Goal: Task Accomplishment & Management: Complete application form

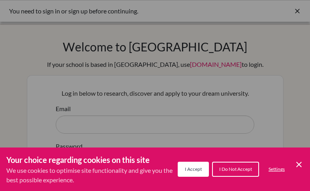
click at [197, 172] on button "I Accept" at bounding box center [193, 168] width 31 height 15
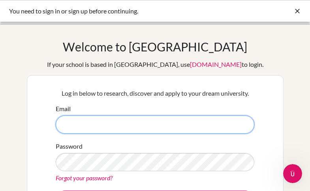
click at [113, 127] on input "Email" at bounding box center [155, 124] width 198 height 18
type input "[EMAIL_ADDRESS][DOMAIN_NAME]"
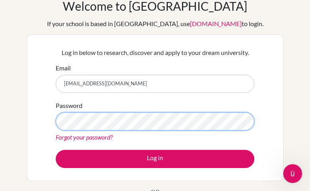
scroll to position [77, 0]
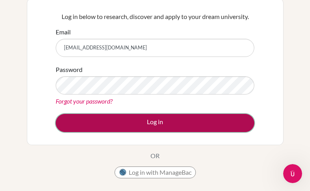
click at [160, 122] on button "Log in" at bounding box center [155, 123] width 198 height 18
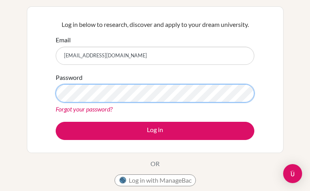
scroll to position [69, 0]
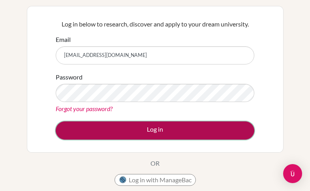
click at [161, 127] on button "Log in" at bounding box center [155, 130] width 198 height 18
